Goal: Check status: Check status

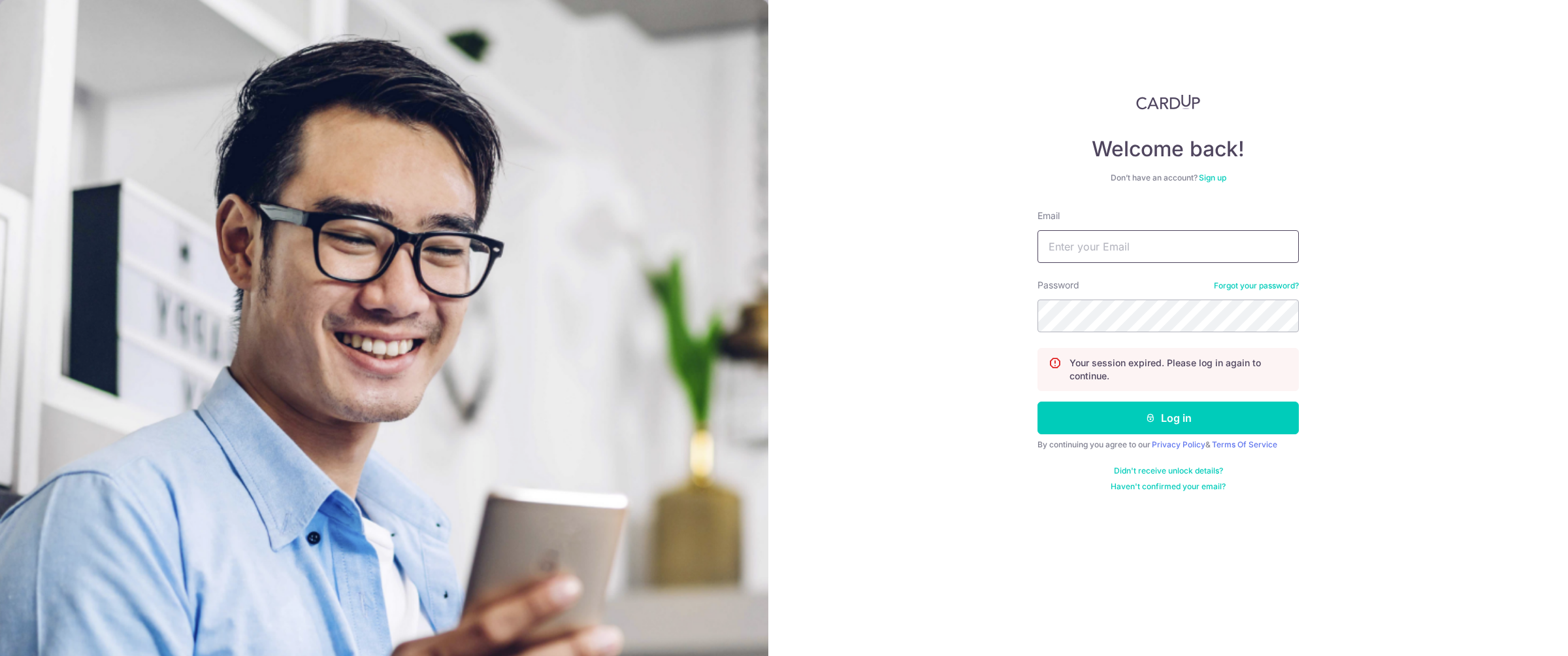
click at [1135, 244] on input "Email" at bounding box center [1168, 246] width 262 height 32
type input "[EMAIL_ADDRESS][DOMAIN_NAME]"
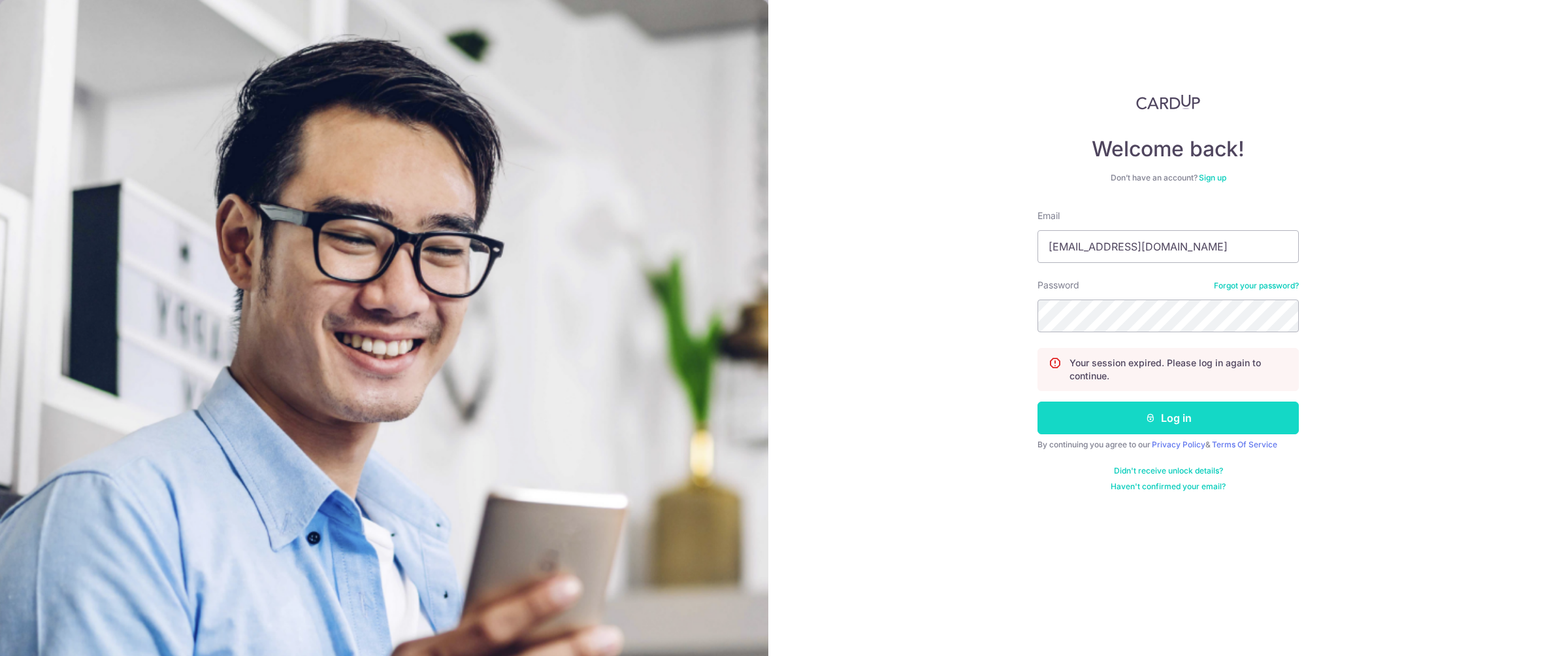
click at [1148, 412] on icon "submit" at bounding box center [1150, 417] width 11 height 11
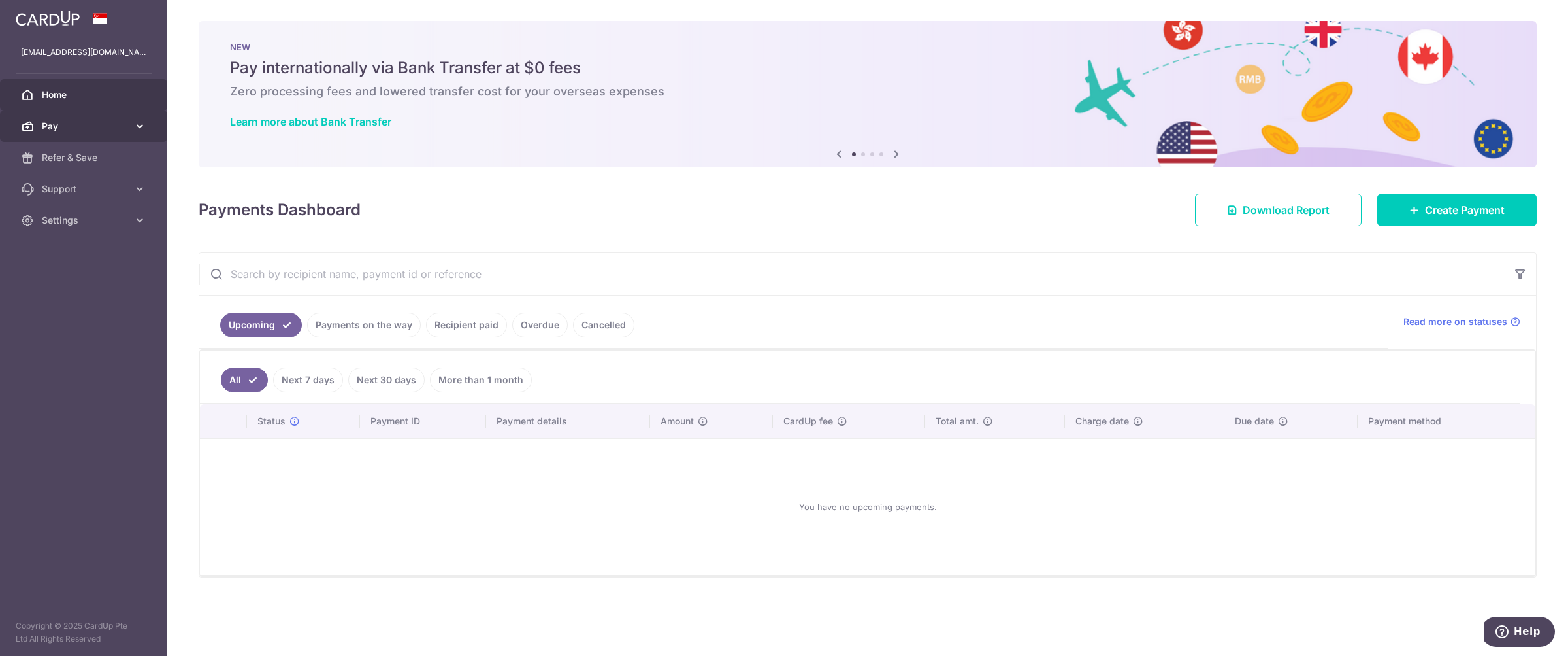
click at [34, 122] on link "Pay" at bounding box center [84, 126] width 167 height 31
click at [338, 322] on link "Payments on the way" at bounding box center [363, 325] width 113 height 25
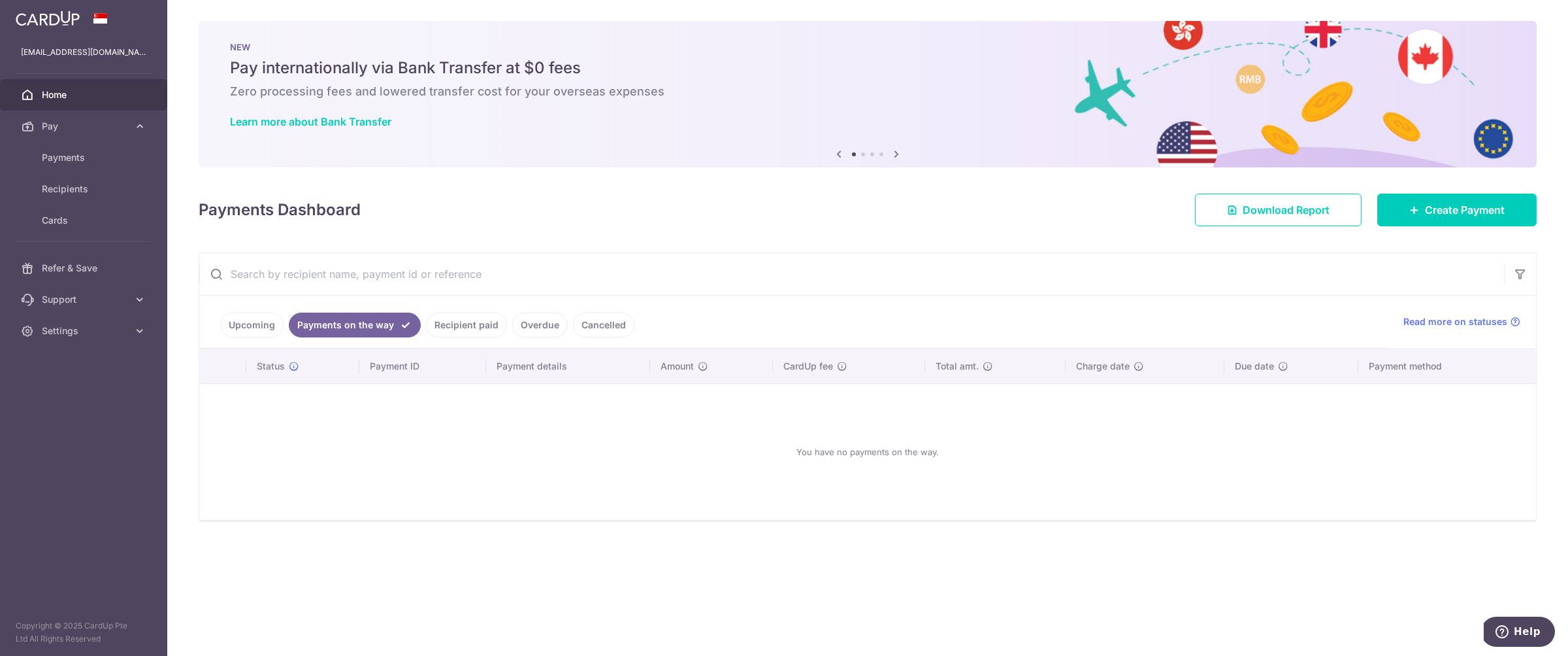
click at [446, 329] on link "Recipient paid" at bounding box center [467, 325] width 81 height 25
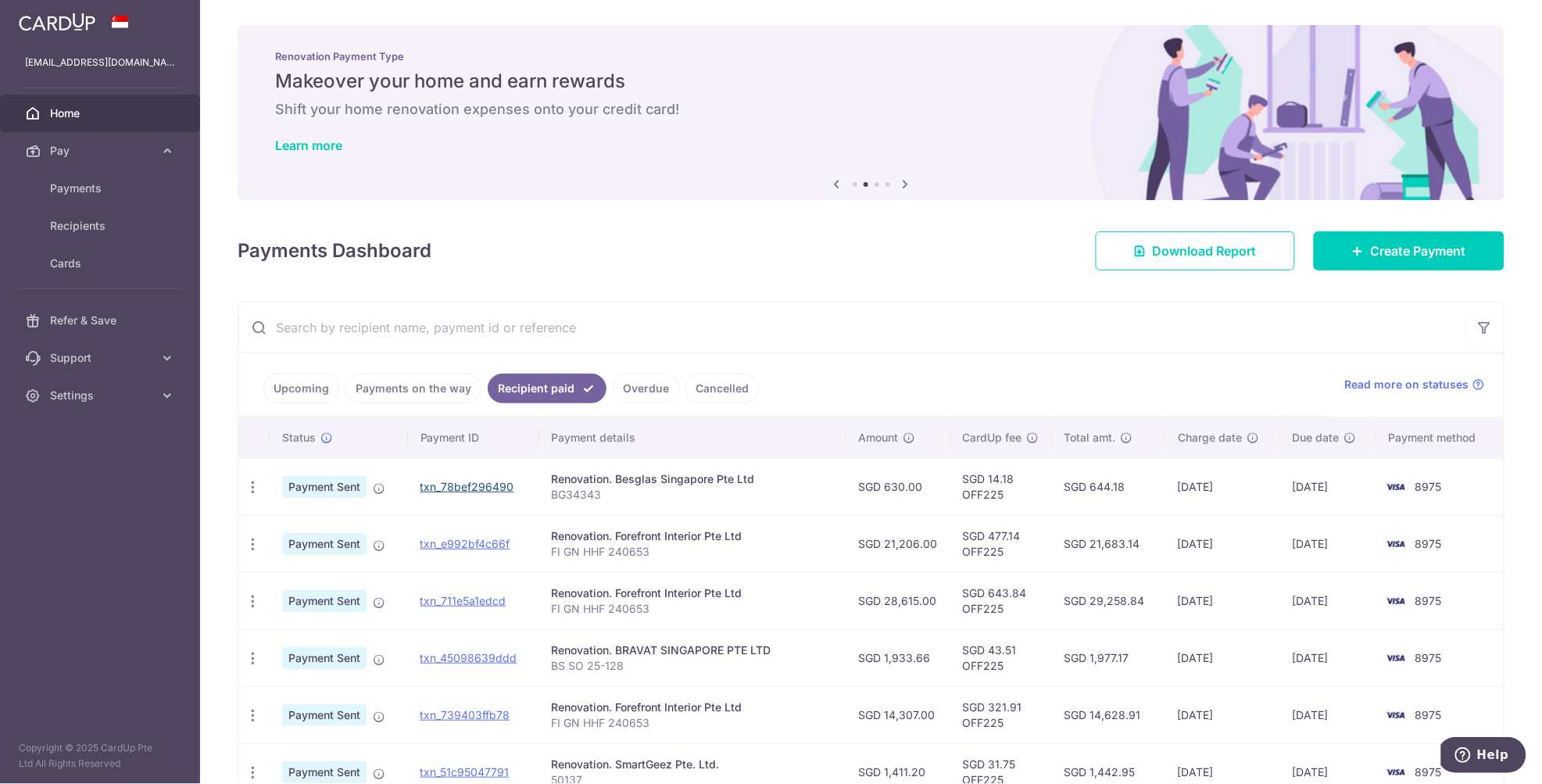
click at [500, 485] on link "txn_78bef296490" at bounding box center [467, 486] width 94 height 13
